Goal: Information Seeking & Learning: Learn about a topic

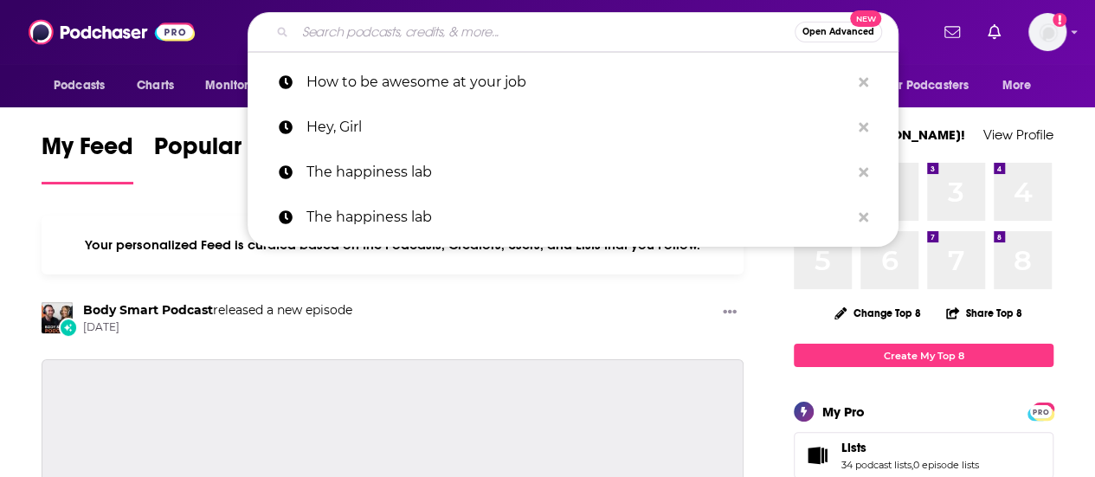
click at [447, 42] on input "Search podcasts, credits, & more..." at bounding box center [545, 32] width 500 height 28
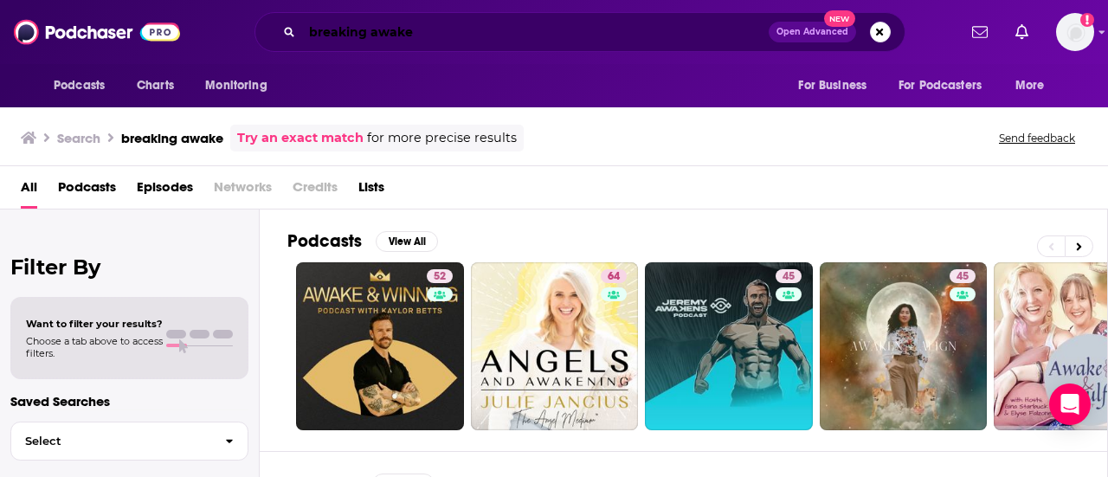
click at [447, 34] on input "breaking awake" at bounding box center [535, 32] width 467 height 28
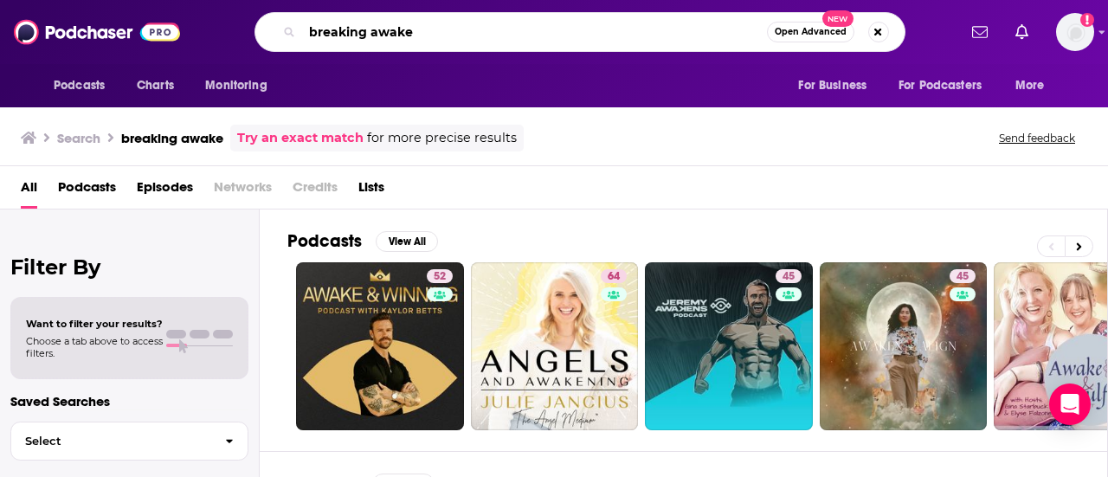
click at [376, 30] on input "breaking awake" at bounding box center [534, 32] width 465 height 28
type input "leave your mark"
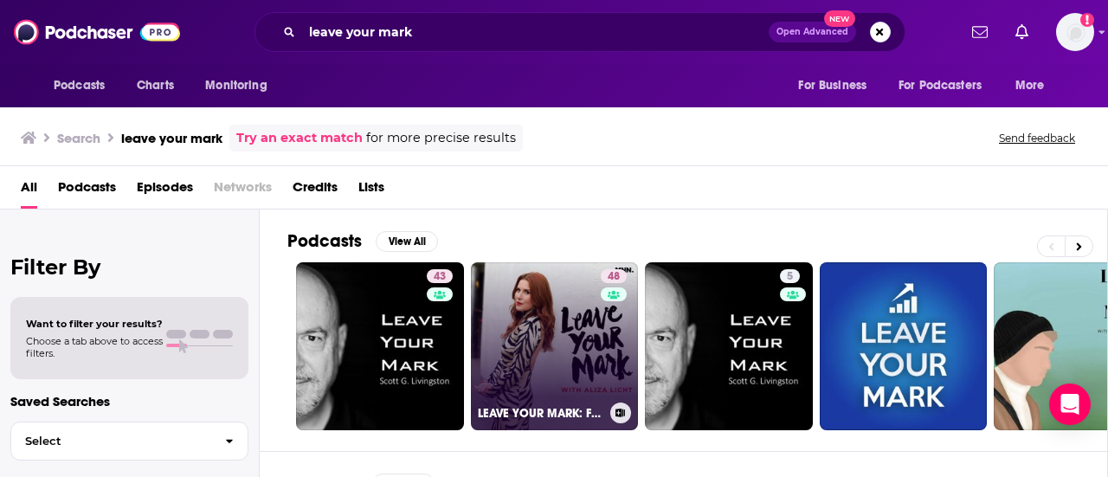
click at [575, 334] on link "48 LEAVE YOUR MARK: Freshly Brewed Career Advice with [PERSON_NAME]" at bounding box center [555, 346] width 168 height 168
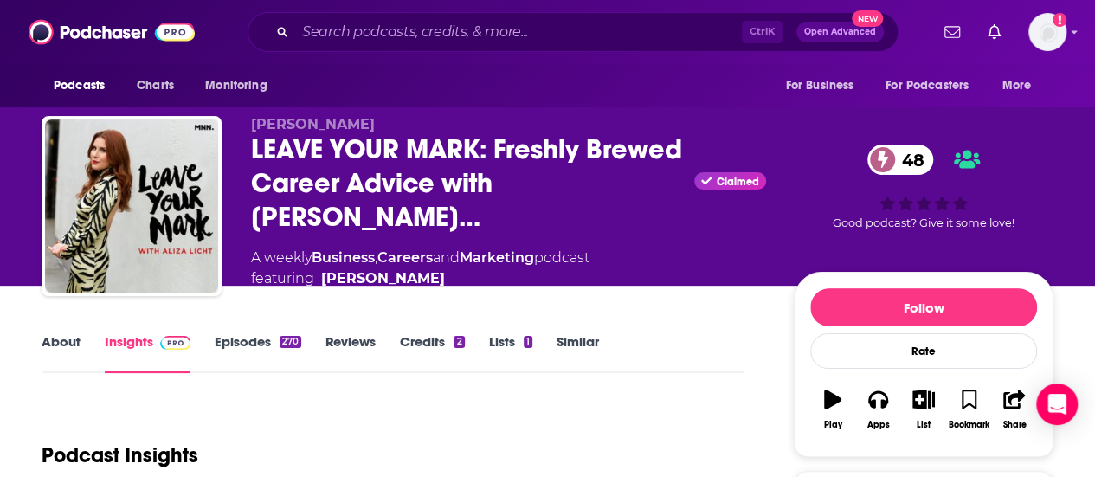
click at [71, 337] on link "About" at bounding box center [61, 353] width 39 height 40
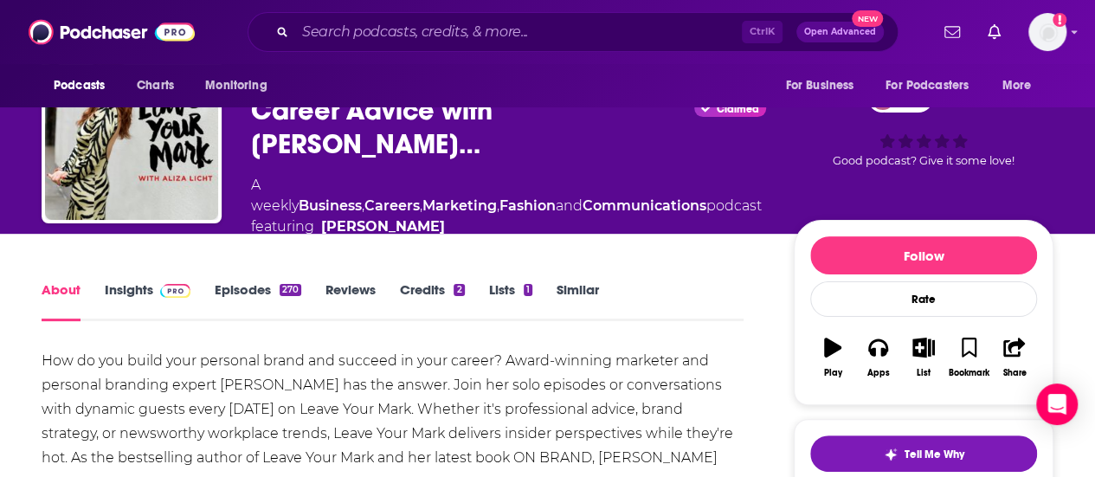
scroll to position [139, 0]
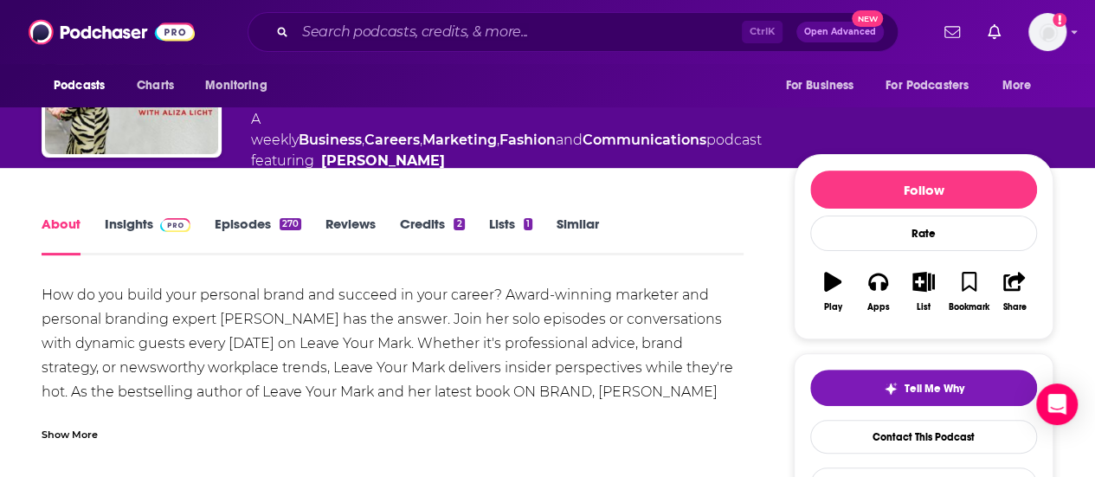
click at [69, 425] on div "Show More" at bounding box center [70, 433] width 56 height 16
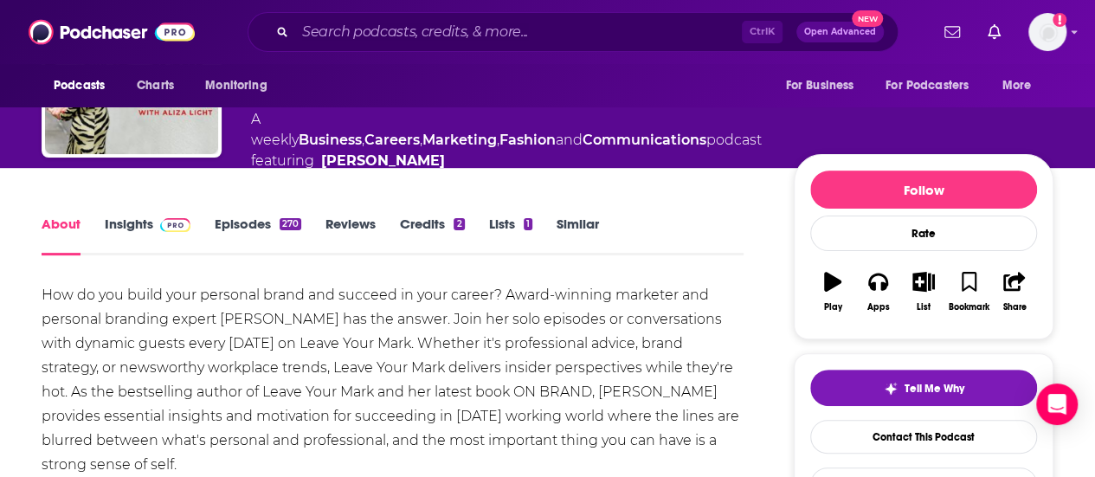
click at [150, 339] on div "How do you build your personal brand and succeed in your career? Award-winning …" at bounding box center [393, 380] width 702 height 194
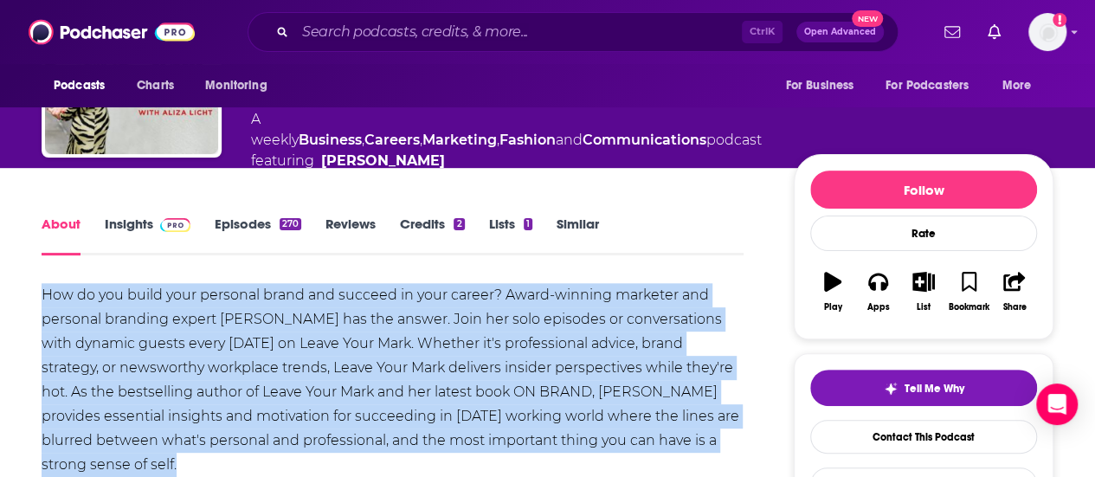
click at [150, 339] on div "How do you build your personal brand and succeed in your career? Award-winning …" at bounding box center [393, 380] width 702 height 194
copy div "How do you build your personal brand and succeed in your career? Award-winning …"
click at [142, 216] on link "Insights" at bounding box center [148, 236] width 86 height 40
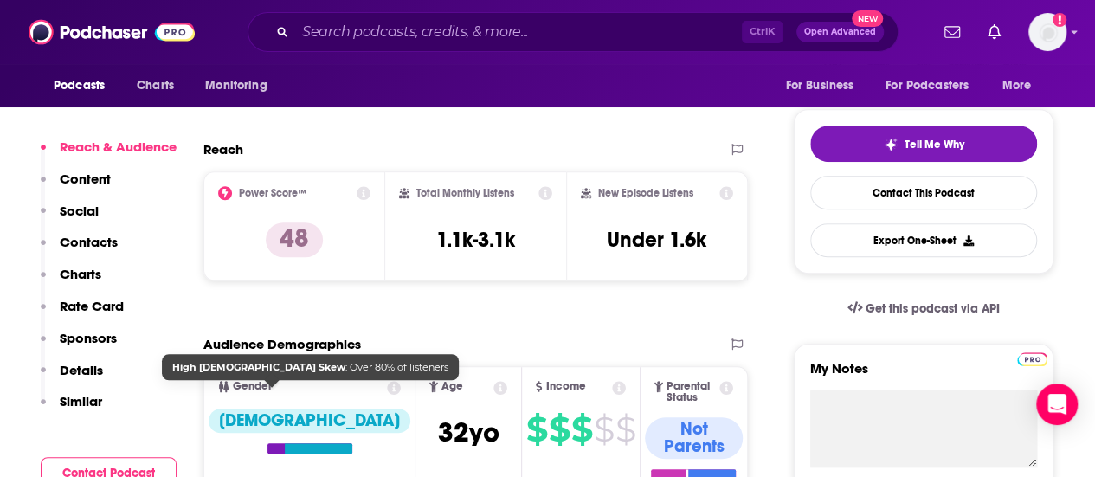
scroll to position [348, 0]
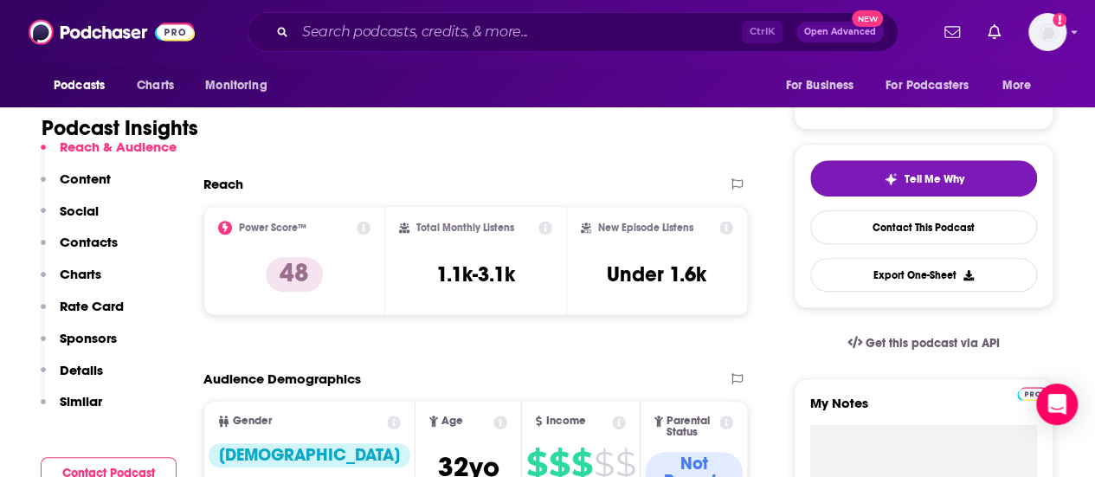
click at [445, 135] on div "Podcast Insights" at bounding box center [386, 118] width 688 height 88
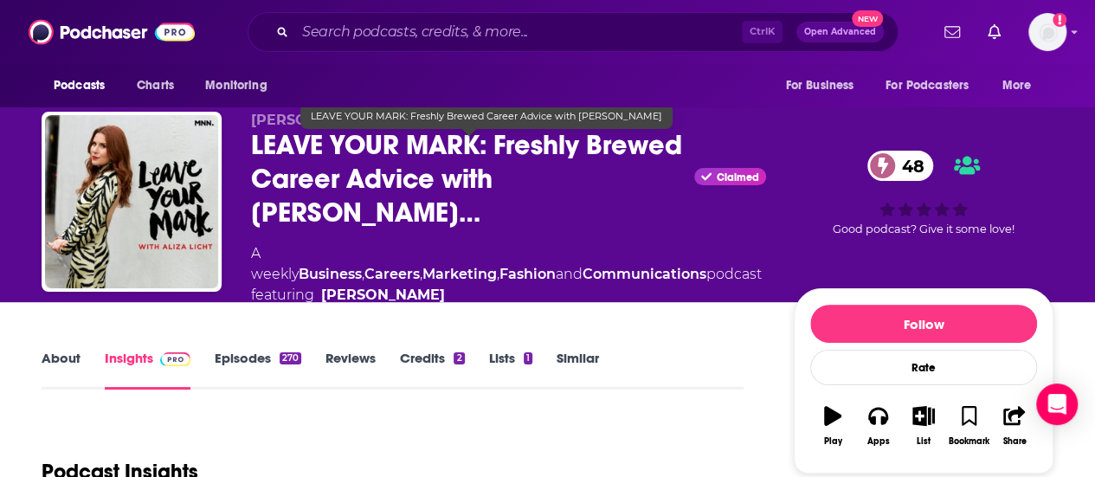
scroll to position [2, 0]
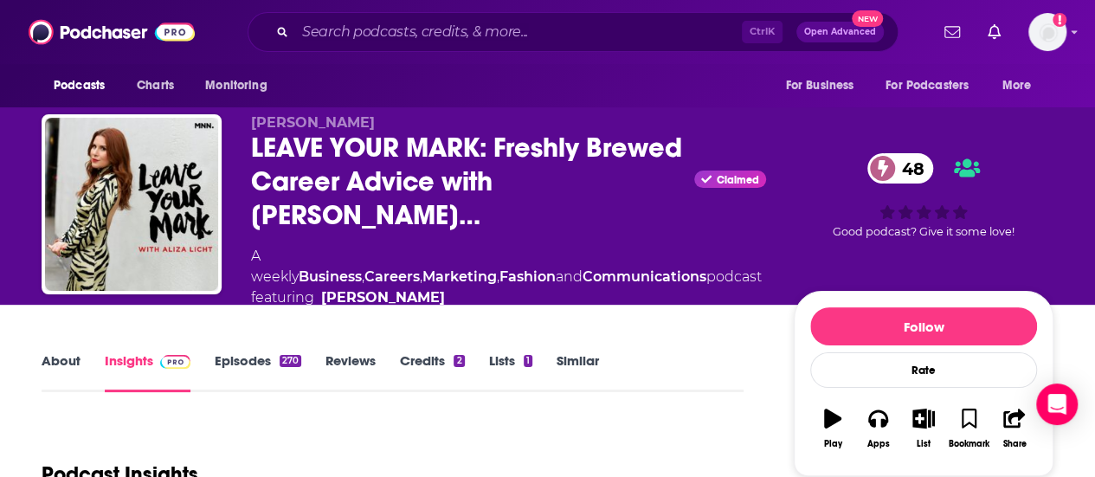
click at [236, 352] on link "Episodes 270" at bounding box center [258, 372] width 87 height 40
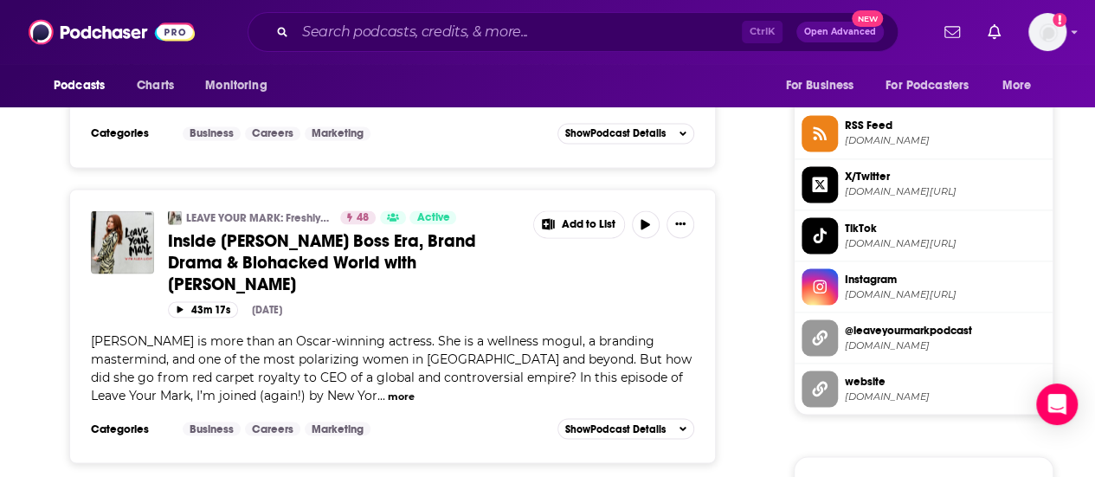
scroll to position [1422, 0]
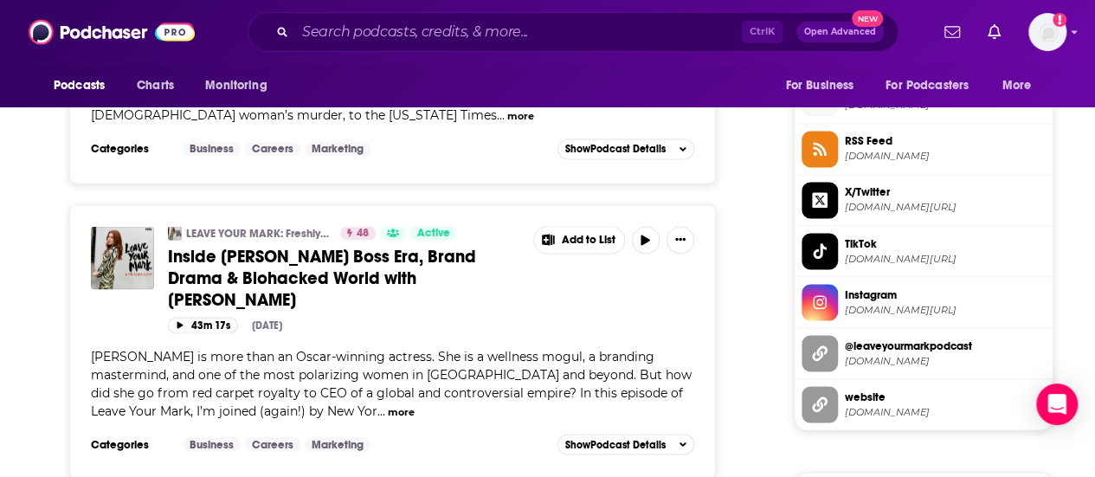
click at [358, 254] on span "Inside [PERSON_NAME] Boss Era, Brand Drama & Biohacked World with [PERSON_NAME]" at bounding box center [322, 277] width 308 height 65
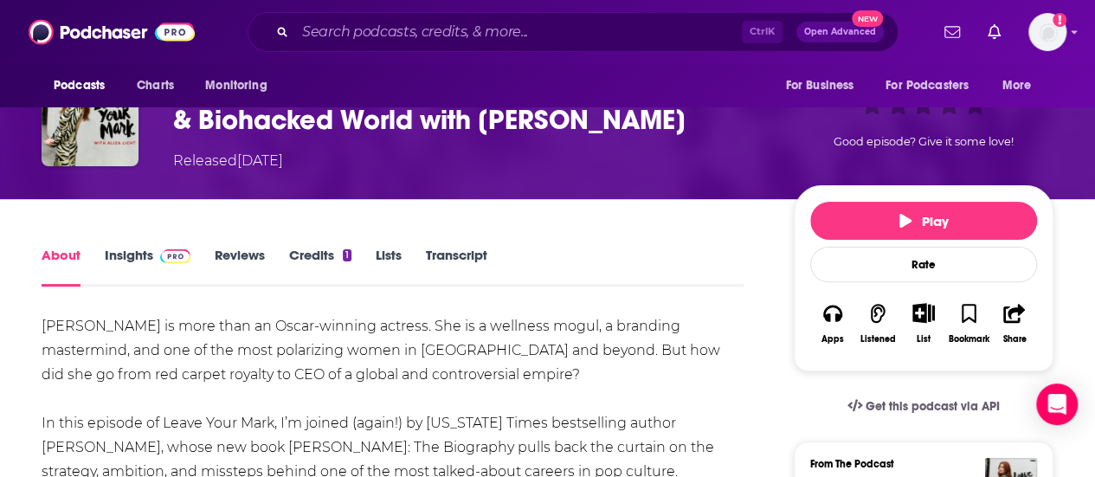
scroll to position [139, 0]
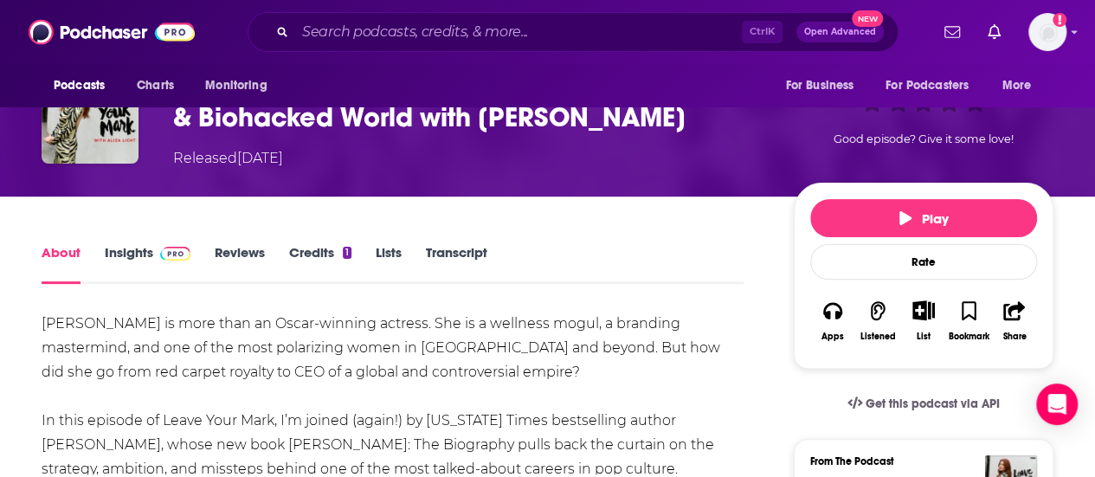
click at [137, 258] on link "Insights" at bounding box center [148, 264] width 86 height 40
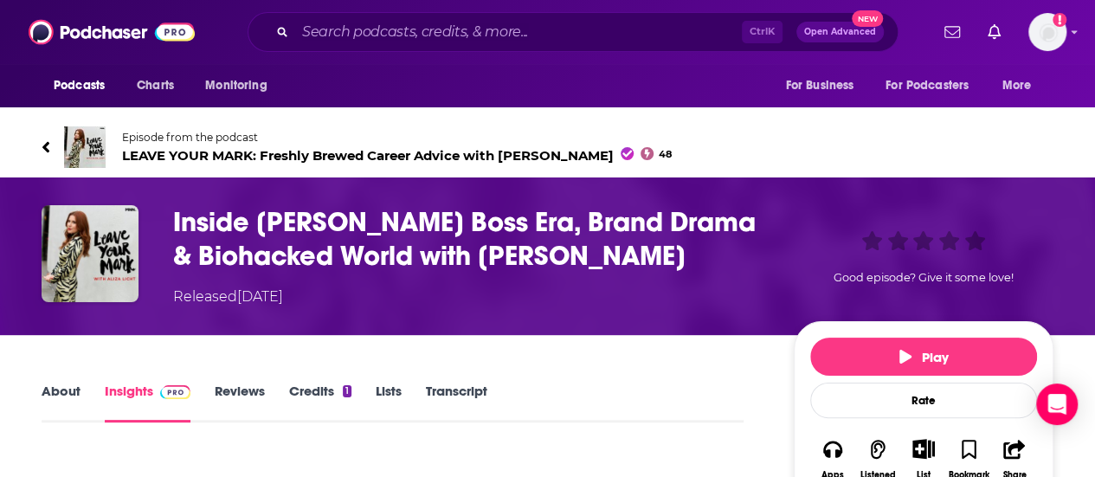
click at [571, 392] on div "About Insights Reviews Credits 1 Lists Transcript" at bounding box center [393, 401] width 702 height 42
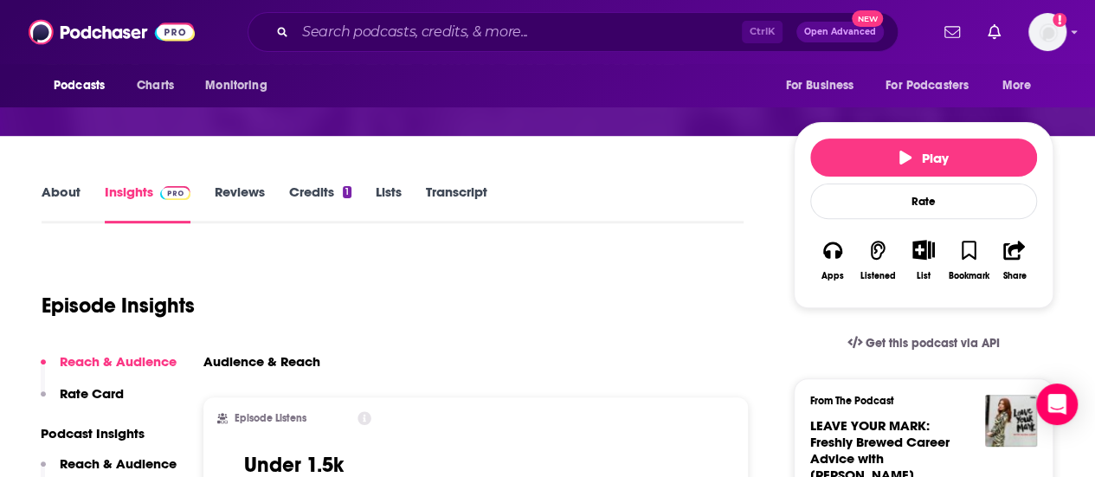
scroll to position [140, 0]
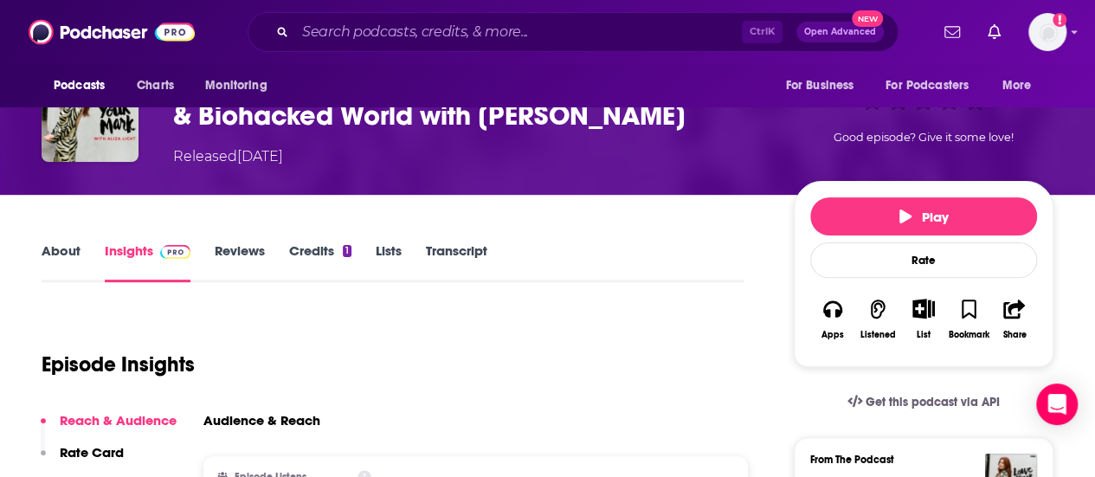
click at [423, 328] on div "Episode Insights" at bounding box center [393, 354] width 702 height 88
